Goal: Navigation & Orientation: Find specific page/section

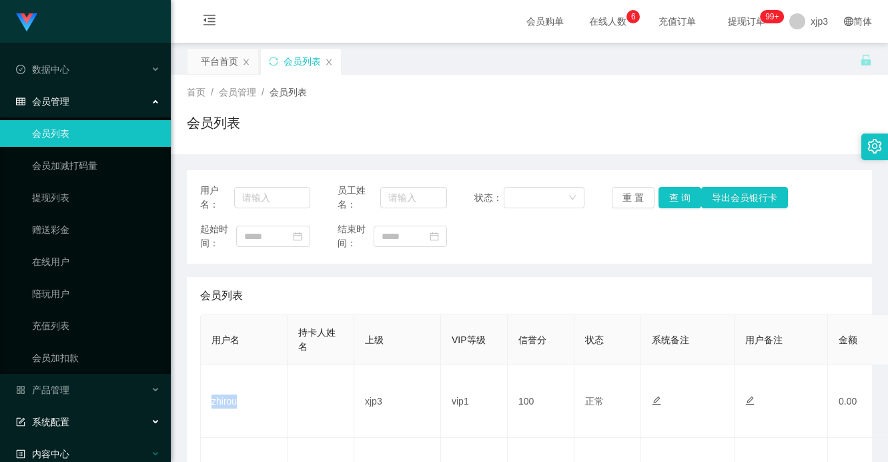
scroll to position [115, 0]
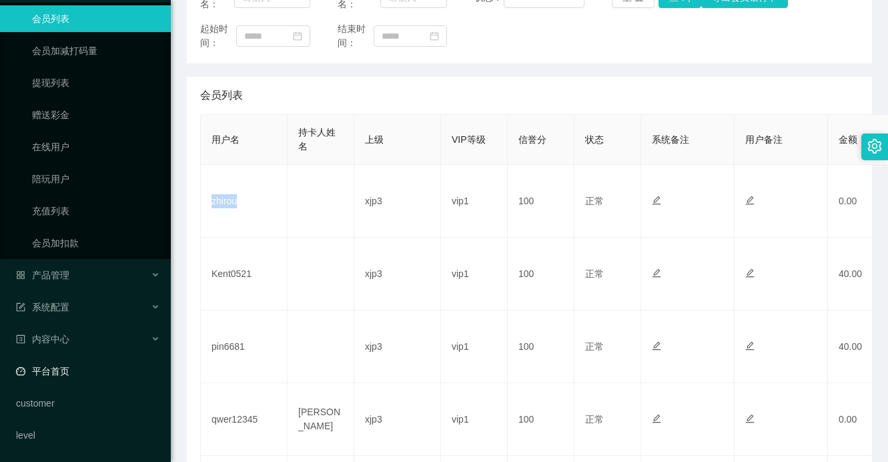
click at [70, 362] on link "平台首页" at bounding box center [88, 371] width 144 height 27
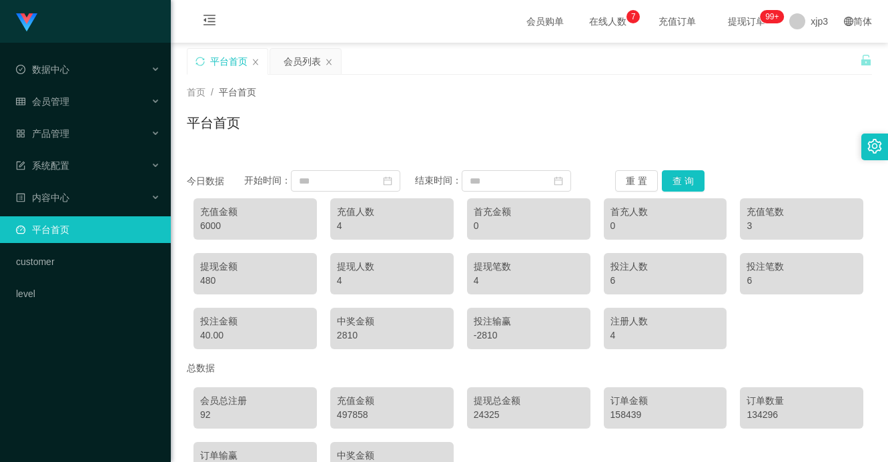
scroll to position [90, 0]
